Goal: Task Accomplishment & Management: Complete application form

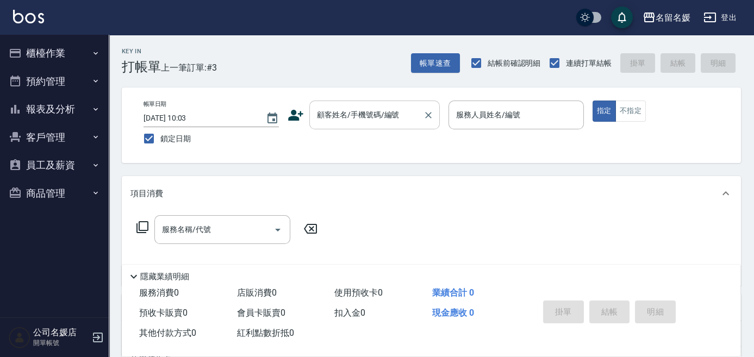
drag, startPoint x: 354, startPoint y: 121, endPoint x: 357, endPoint y: 126, distance: 6.3
click at [354, 122] on input "顧客姓名/手機號碼/編號" at bounding box center [366, 115] width 104 height 19
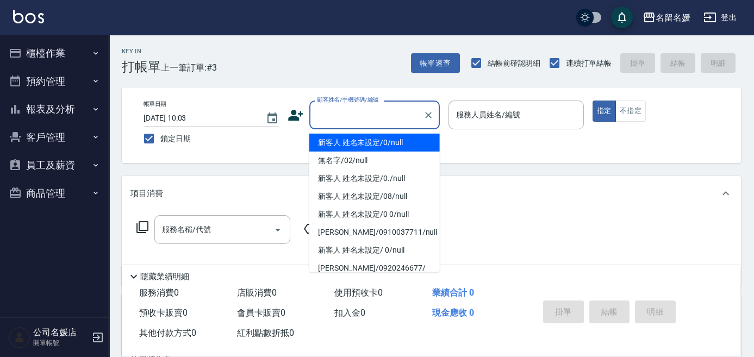
drag, startPoint x: 365, startPoint y: 142, endPoint x: 468, endPoint y: 109, distance: 108.2
click at [365, 142] on li "新客人 姓名未設定/0/null" at bounding box center [374, 143] width 131 height 18
click at [478, 112] on label "服務人員姓名/編號" at bounding box center [488, 114] width 64 height 11
click at [478, 112] on input "服務人員姓名/編號" at bounding box center [517, 115] width 126 height 19
type input "新客人 姓名未設定/0/null"
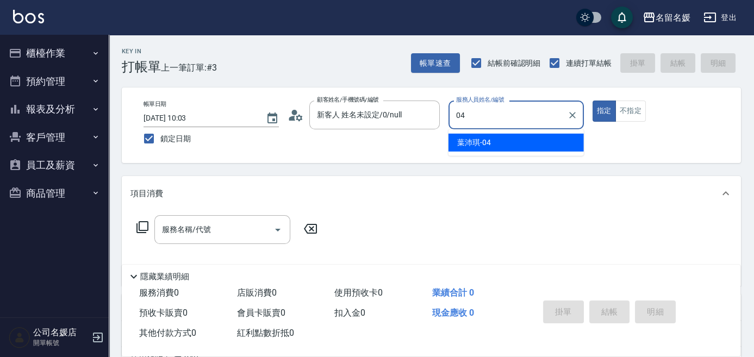
type input "04"
type button "true"
type input "[PERSON_NAME]-04"
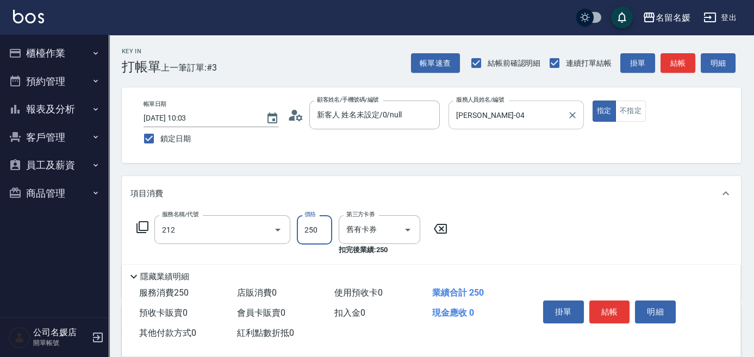
type input "洗髮券-(卡)250(212)"
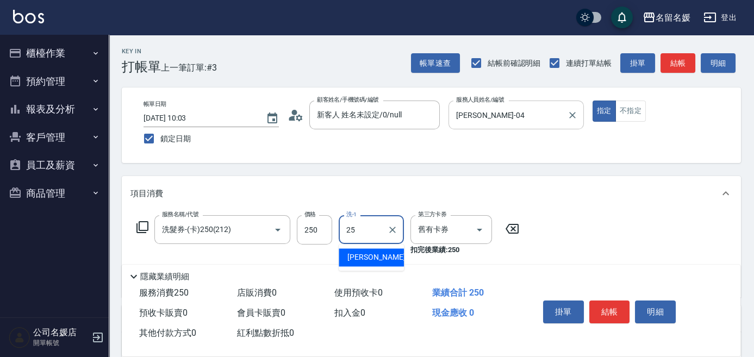
type input "[PERSON_NAME]-25"
